Goal: Information Seeking & Learning: Learn about a topic

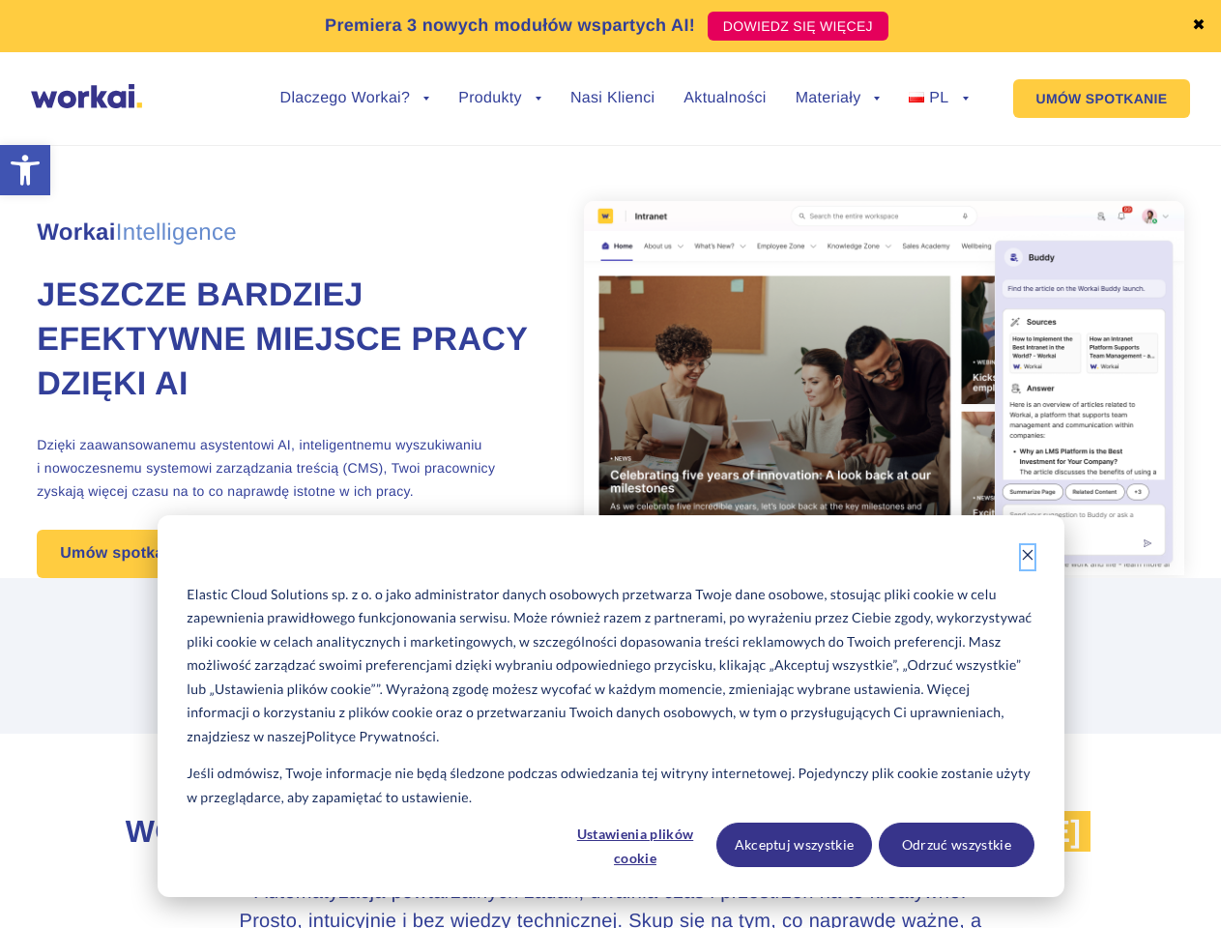
click at [1027, 557] on icon "Dismiss cookie banner" at bounding box center [1028, 555] width 14 height 14
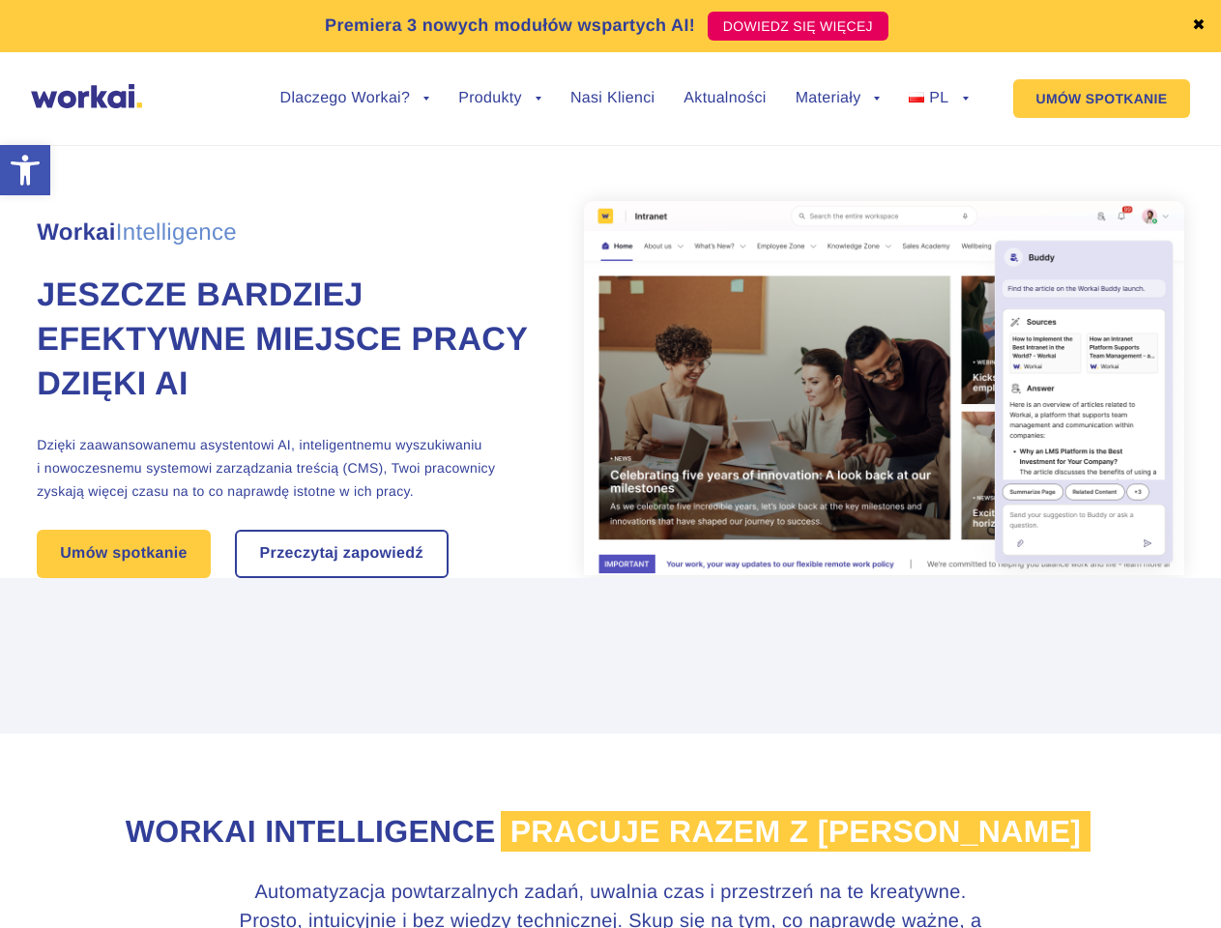
click at [636, 845] on span "pracuje razem z [PERSON_NAME]" at bounding box center [796, 831] width 591 height 41
click at [795, 845] on span "pracuje razem z [PERSON_NAME]" at bounding box center [796, 831] width 591 height 41
click at [956, 845] on span "pracuje razem z [PERSON_NAME]" at bounding box center [796, 831] width 591 height 41
click at [1199, 26] on link "✖" at bounding box center [1199, 25] width 14 height 15
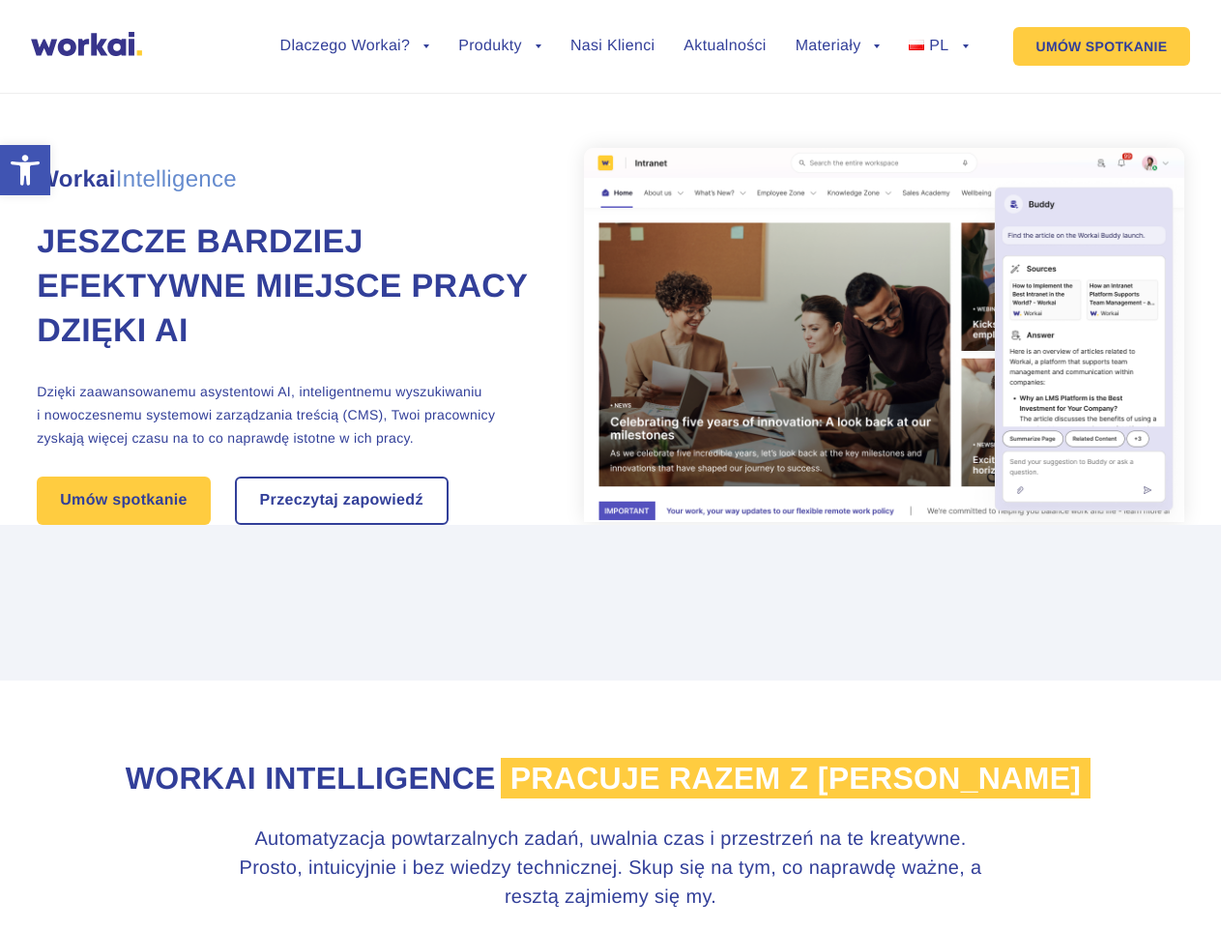
click at [355, 113] on div "Workai Intelligence Jeszcze bardziej efektywne miejsce pracy dzięki AI Dzięki z…" at bounding box center [610, 296] width 1147 height 457
click at [355, 99] on div "Workai Intelligence Jeszcze bardziej efektywne miejsce pracy dzięki AI Dzięki z…" at bounding box center [610, 296] width 1147 height 457
click at [500, 113] on div "Workai Intelligence Jeszcze bardziej efektywne miejsce pracy dzięki AI Dzięki z…" at bounding box center [610, 296] width 1147 height 457
click at [838, 113] on div "Workai Intelligence Jeszcze bardziej efektywne miejsce pracy dzięki AI Dzięki z…" at bounding box center [610, 296] width 1147 height 457
click at [838, 99] on div "Workai Intelligence Jeszcze bardziej efektywne miejsce pracy dzięki AI Dzięki z…" at bounding box center [610, 296] width 1147 height 457
